Goal: Transaction & Acquisition: Purchase product/service

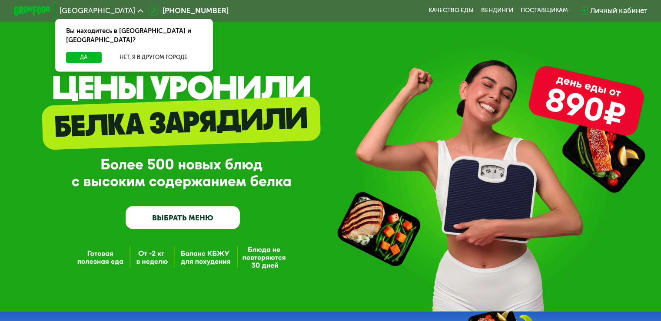
click at [193, 219] on link "ВЫБРАТЬ МЕНЮ" at bounding box center [183, 217] width 114 height 23
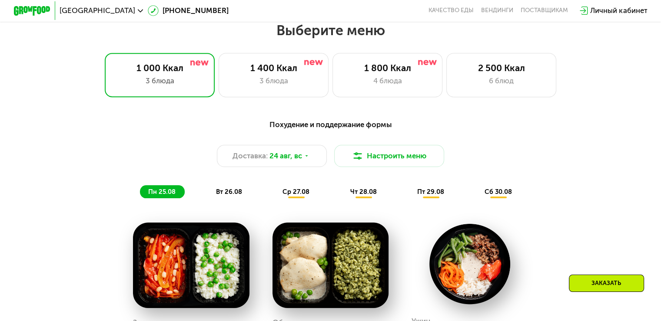
scroll to position [391, 0]
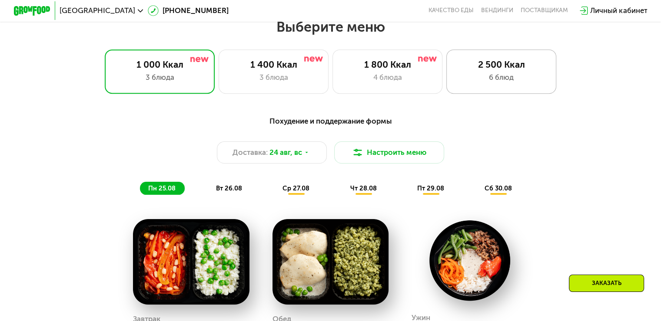
click at [526, 78] on div "6 блюд" at bounding box center [501, 77] width 91 height 11
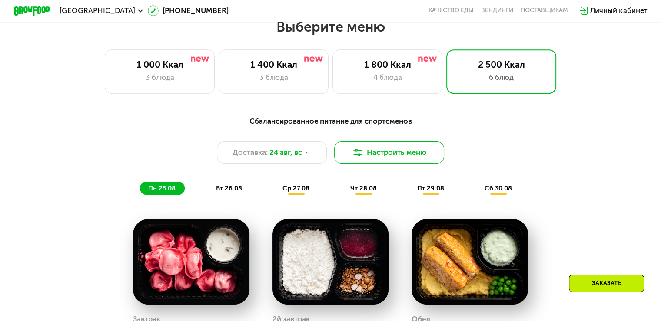
click at [377, 157] on button "Настроить меню" at bounding box center [389, 153] width 110 height 22
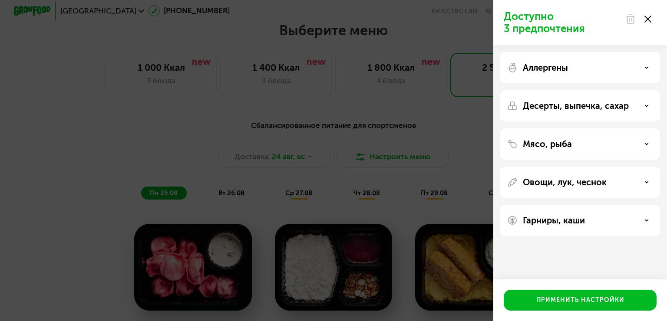
click at [377, 157] on div "Доступно 3 предпочтения Аллергены Десерты, выпечка, сахар Мясо, рыба Овощи, лук…" at bounding box center [333, 160] width 667 height 321
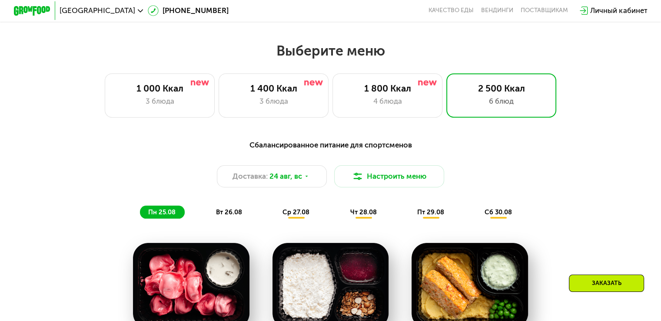
scroll to position [434, 0]
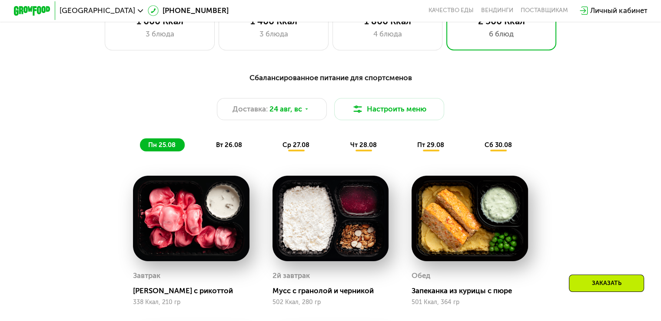
click at [611, 285] on div "Заказать" at bounding box center [605, 283] width 75 height 17
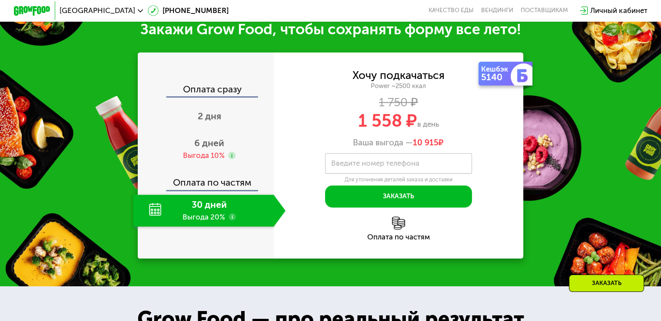
scroll to position [1077, 0]
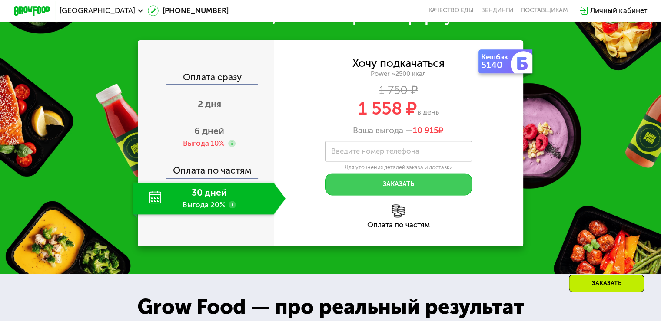
click at [382, 195] on button "Заказать" at bounding box center [398, 184] width 147 height 22
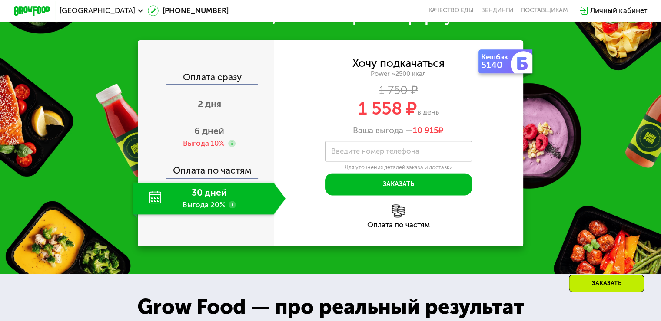
click at [365, 154] on label "Введите номер телефона" at bounding box center [375, 151] width 88 height 5
click at [365, 162] on input "Введите номер телефона" at bounding box center [398, 151] width 147 height 21
click at [506, 182] on div "Хочу подкачаться Power ~2500 ккал 1 750 ₽ 1 558 ₽ в день Ваша выгода — 10 915 ₽…" at bounding box center [399, 126] width 250 height 137
click at [171, 215] on div "30 дней Выгода 20%" at bounding box center [203, 198] width 140 height 32
click at [150, 215] on div "30 дней Выгода 20%" at bounding box center [203, 198] width 140 height 32
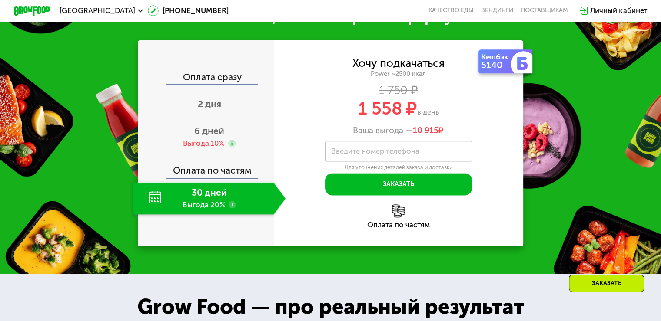
click at [229, 208] on use at bounding box center [231, 204] width 7 height 7
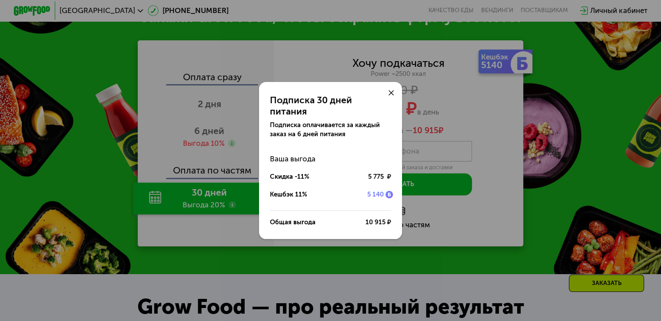
click at [391, 96] on icon at bounding box center [391, 93] width 6 height 6
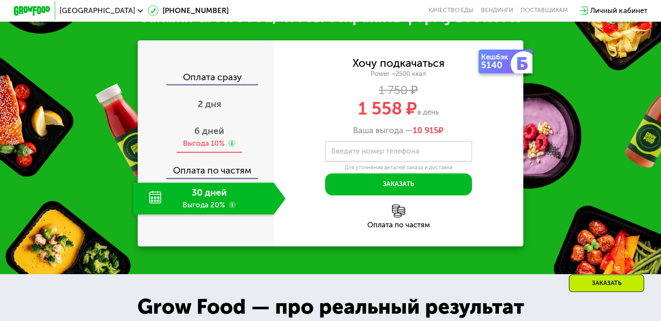
click at [203, 136] on span "6 дней" at bounding box center [209, 131] width 30 height 11
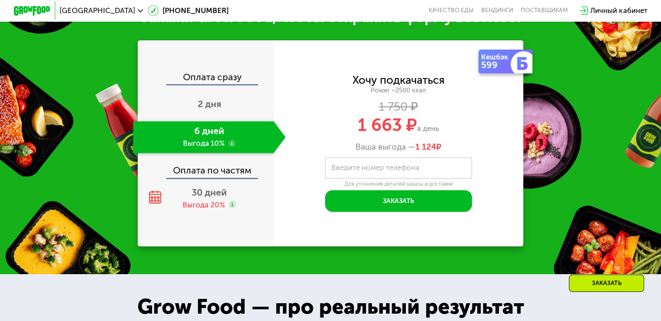
click at [231, 147] on use at bounding box center [231, 143] width 7 height 7
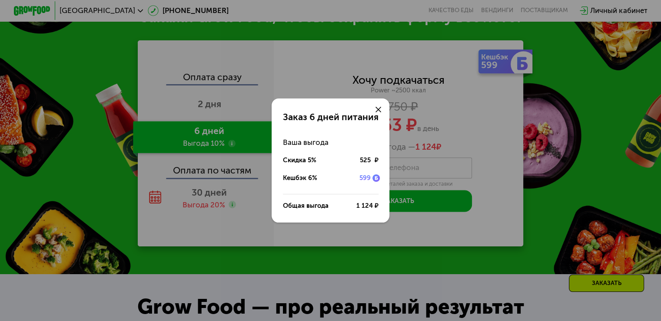
click at [231, 164] on div "Заказ 6 дней питания Ваша выгода Скидка 5% 525 ₽ Кешбэк 6% 599 Общая выгода 1 1…" at bounding box center [330, 160] width 661 height 321
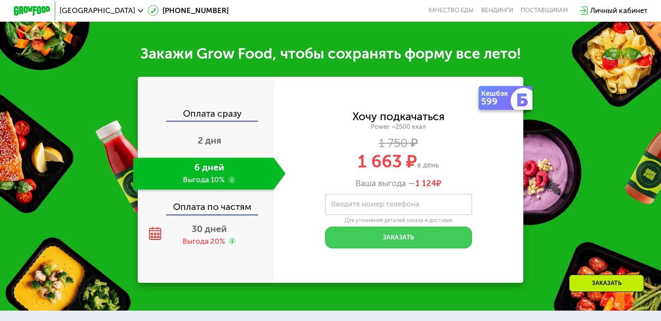
scroll to position [1034, 0]
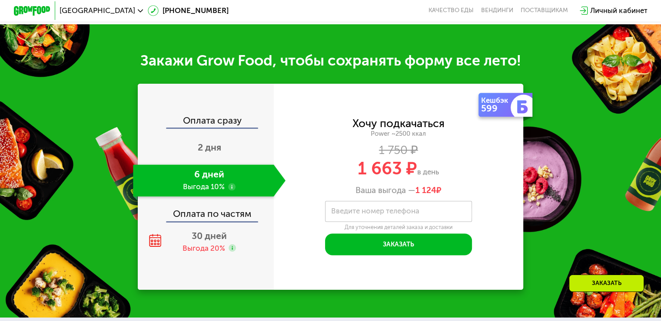
click at [385, 214] on label "Введите номер телефона" at bounding box center [375, 211] width 88 height 5
click at [385, 222] on input "Введите номер телефона" at bounding box center [398, 211] width 147 height 21
click at [494, 196] on div "Хочу подкачаться Power ~2500 ккал 1 750 ₽ 1 663 ₽ в день Ваша выгода — 1 124 ₽" at bounding box center [399, 157] width 250 height 77
click at [466, 216] on icon at bounding box center [465, 213] width 5 height 5
drag, startPoint x: 349, startPoint y: 240, endPoint x: 273, endPoint y: 241, distance: 76.5
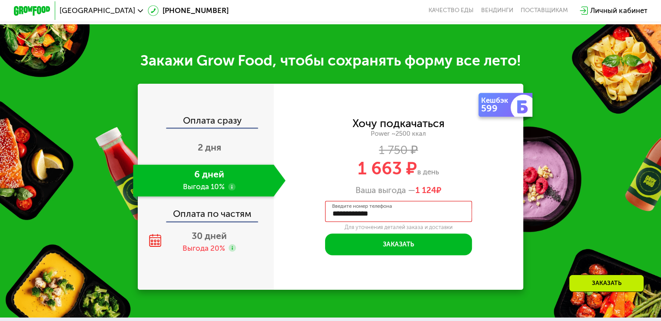
click at [300, 241] on div "**********" at bounding box center [399, 187] width 250 height 137
type input "****"
click at [576, 169] on div "Закажи Grow Food, чтобы сохранять форму все лето! Оплата сразу 2 дня 6 дней Выг…" at bounding box center [330, 171] width 661 height 294
click at [208, 128] on div "Оплата сразу" at bounding box center [206, 122] width 135 height 12
click at [203, 221] on div "Оплата по частям" at bounding box center [206, 210] width 135 height 21
